Goal: Task Accomplishment & Management: Manage account settings

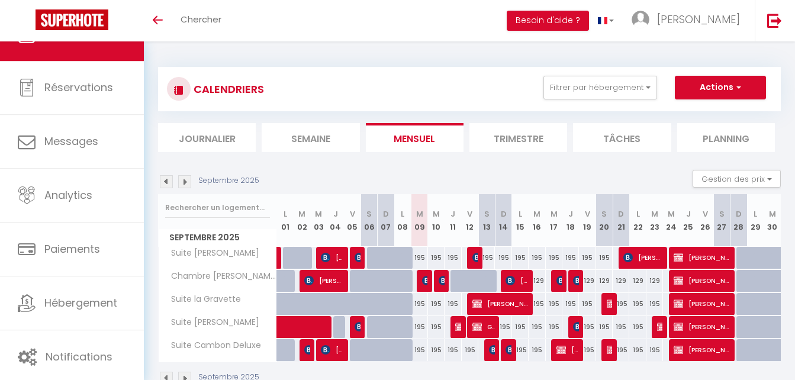
click at [420, 326] on div "195" at bounding box center [419, 327] width 17 height 22
type input "195"
select select "1"
type input "[DATE]"
type input "Mer 10 Septembre 2025"
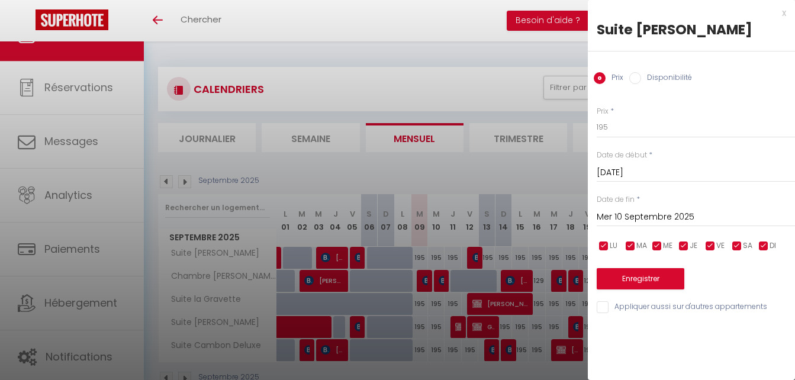
click at [635, 76] on input "Disponibilité" at bounding box center [635, 78] width 12 height 12
radio input "true"
radio input "false"
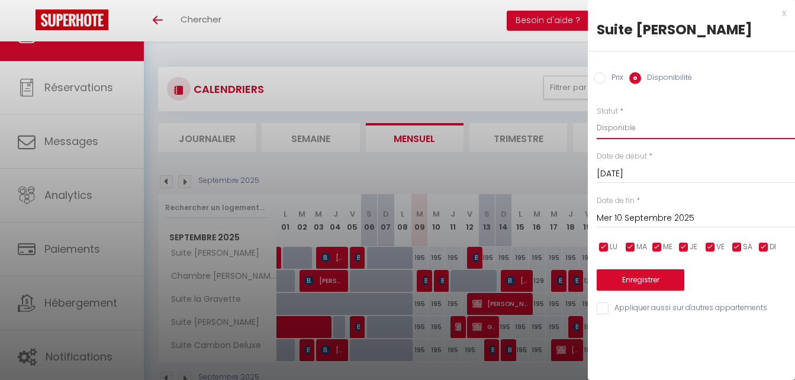
drag, startPoint x: 628, startPoint y: 130, endPoint x: 628, endPoint y: 141, distance: 10.7
click at [628, 130] on select "Disponible Indisponible" at bounding box center [696, 128] width 198 height 22
select select "0"
click at [597, 117] on select "Disponible Indisponible" at bounding box center [696, 128] width 198 height 22
click at [634, 272] on button "Enregistrer" at bounding box center [641, 279] width 88 height 21
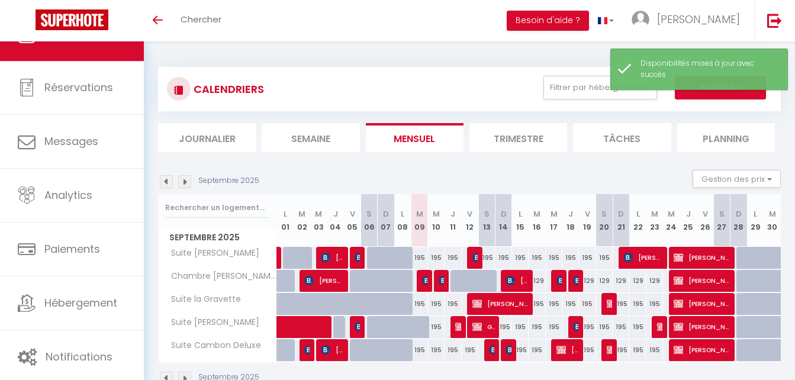
click at [437, 326] on div "195" at bounding box center [436, 327] width 17 height 22
select select "1"
type input "Mer 10 Septembre 2025"
type input "Jeu 11 Septembre 2025"
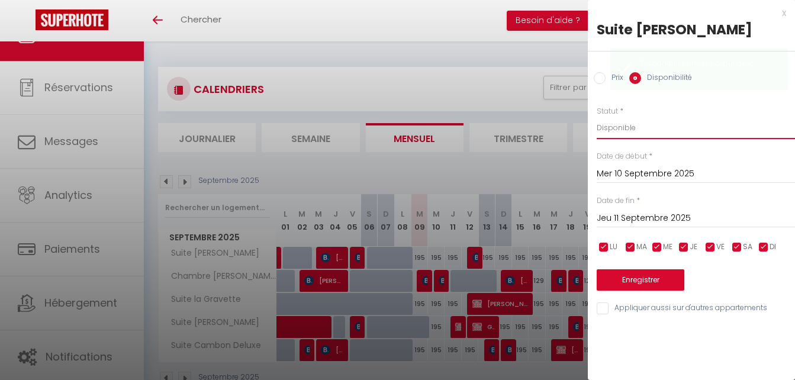
click at [615, 128] on select "Disponible Indisponible" at bounding box center [696, 128] width 198 height 22
select select "0"
click at [597, 117] on select "Disponible Indisponible" at bounding box center [696, 128] width 198 height 22
click at [646, 279] on button "Enregistrer" at bounding box center [641, 279] width 88 height 21
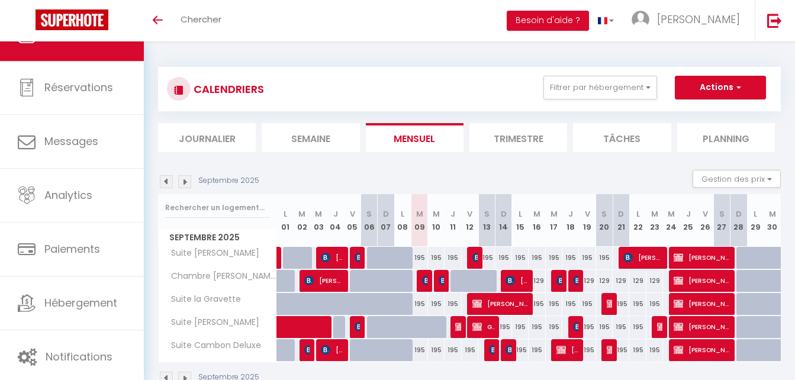
click at [417, 301] on div "195" at bounding box center [419, 304] width 17 height 22
select select "1"
type input "[DATE]"
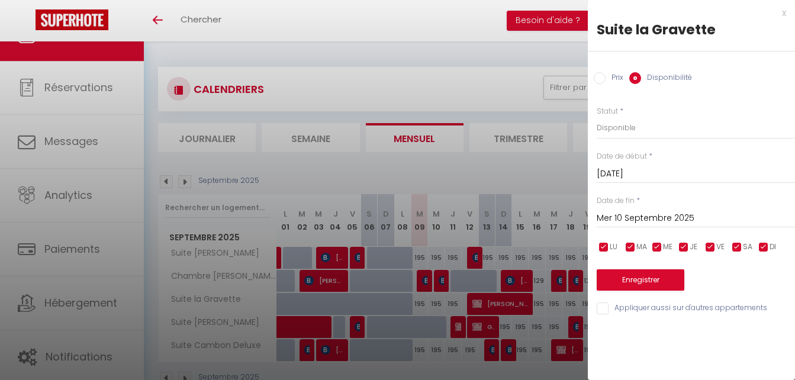
click at [629, 218] on input "Mer 10 Septembre 2025" at bounding box center [696, 218] width 198 height 15
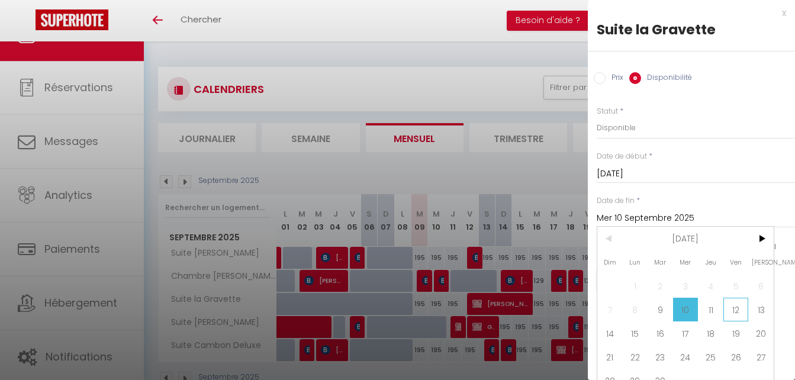
click at [734, 308] on span "12" at bounding box center [735, 310] width 25 height 24
type input "Ven 12 Septembre 2025"
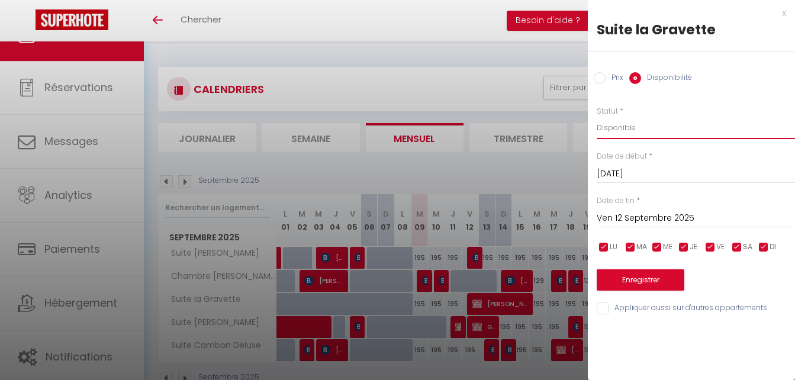
click at [607, 131] on select "Disponible Indisponible" at bounding box center [696, 128] width 198 height 22
select select "0"
click at [597, 117] on select "Disponible Indisponible" at bounding box center [696, 128] width 198 height 22
click at [652, 275] on button "Enregistrer" at bounding box center [641, 279] width 88 height 21
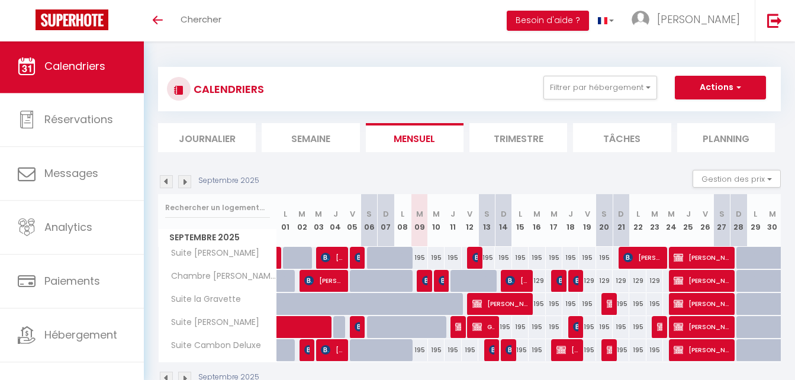
click at [95, 69] on span "Calendriers" at bounding box center [74, 66] width 61 height 15
